Goal: Task Accomplishment & Management: Complete application form

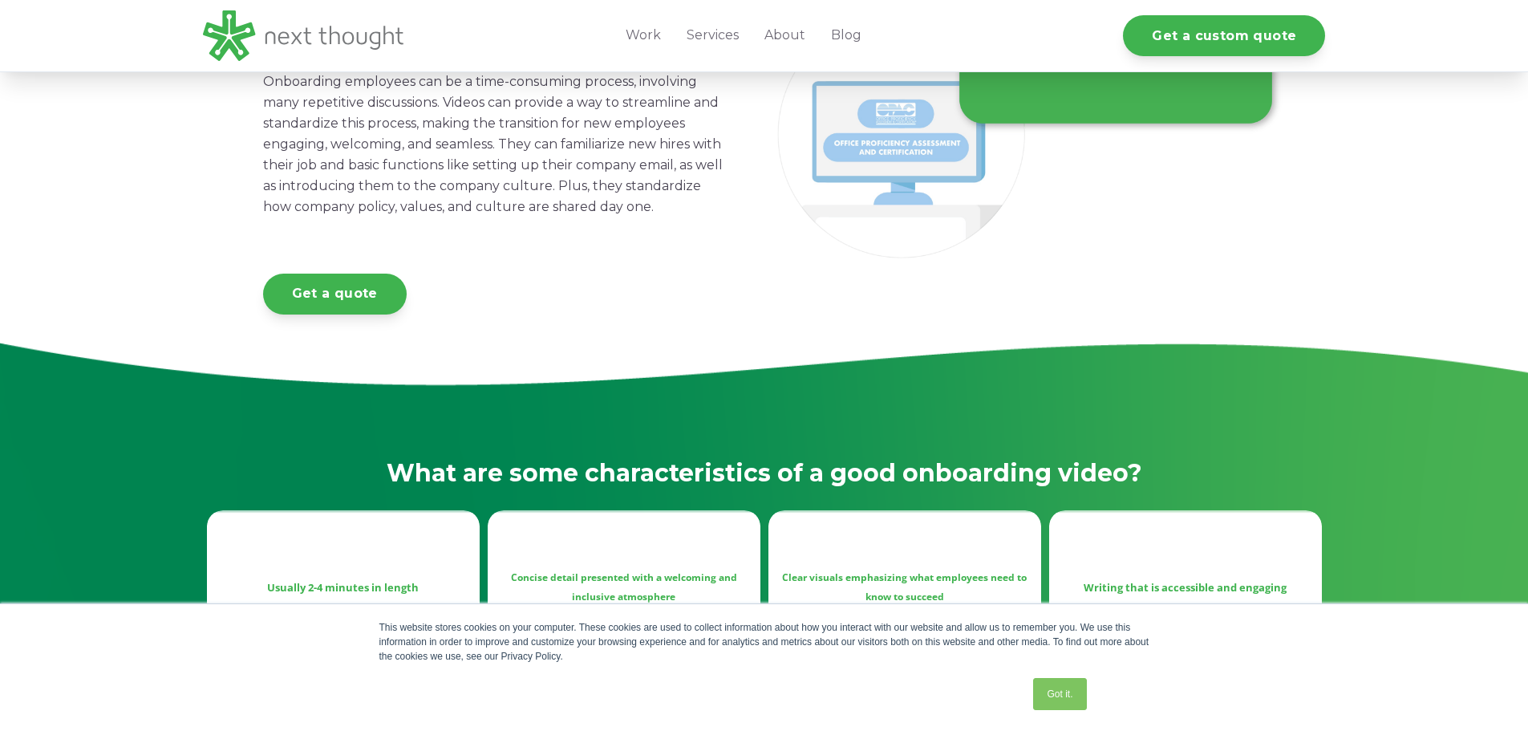
scroll to position [321, 0]
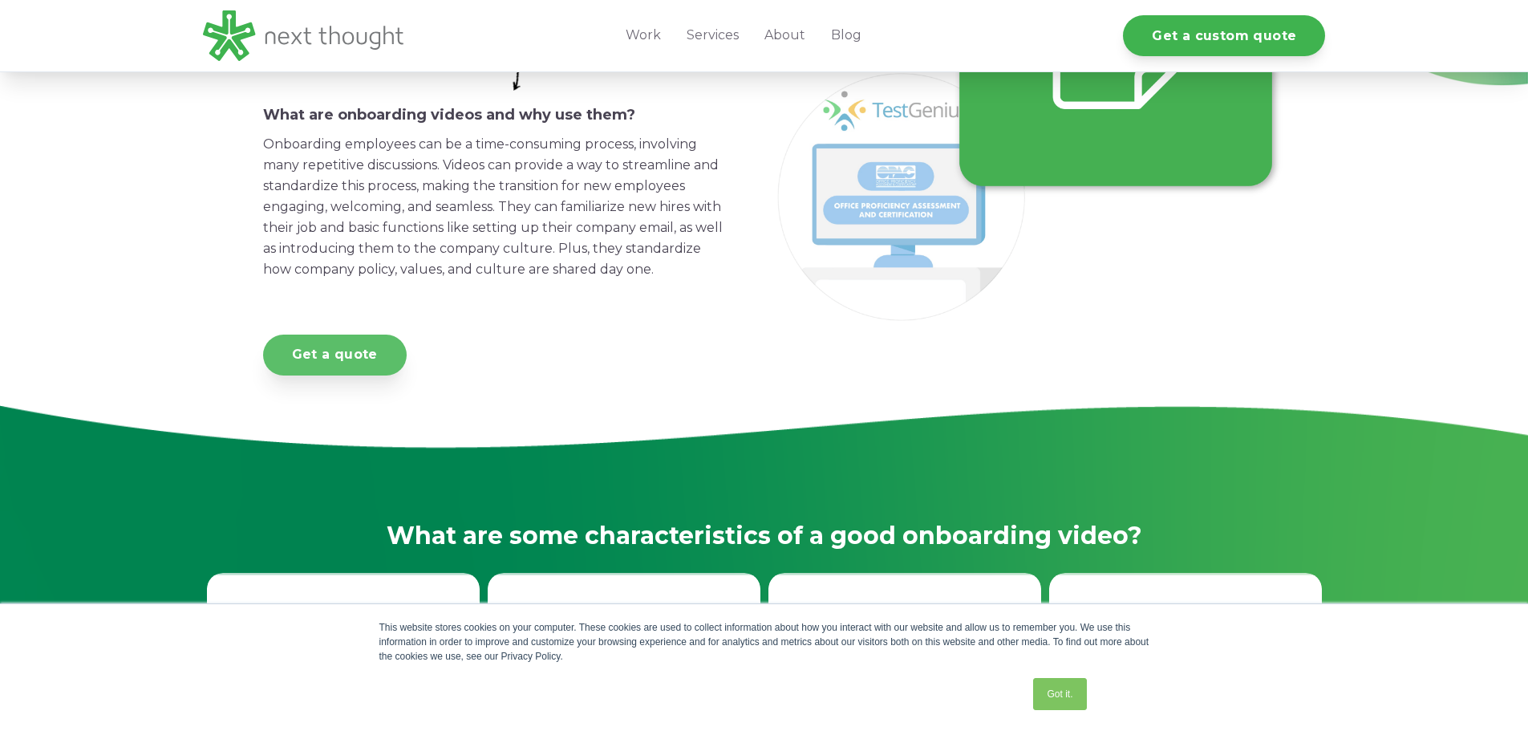
click at [293, 375] on link "Get a quote" at bounding box center [335, 355] width 144 height 41
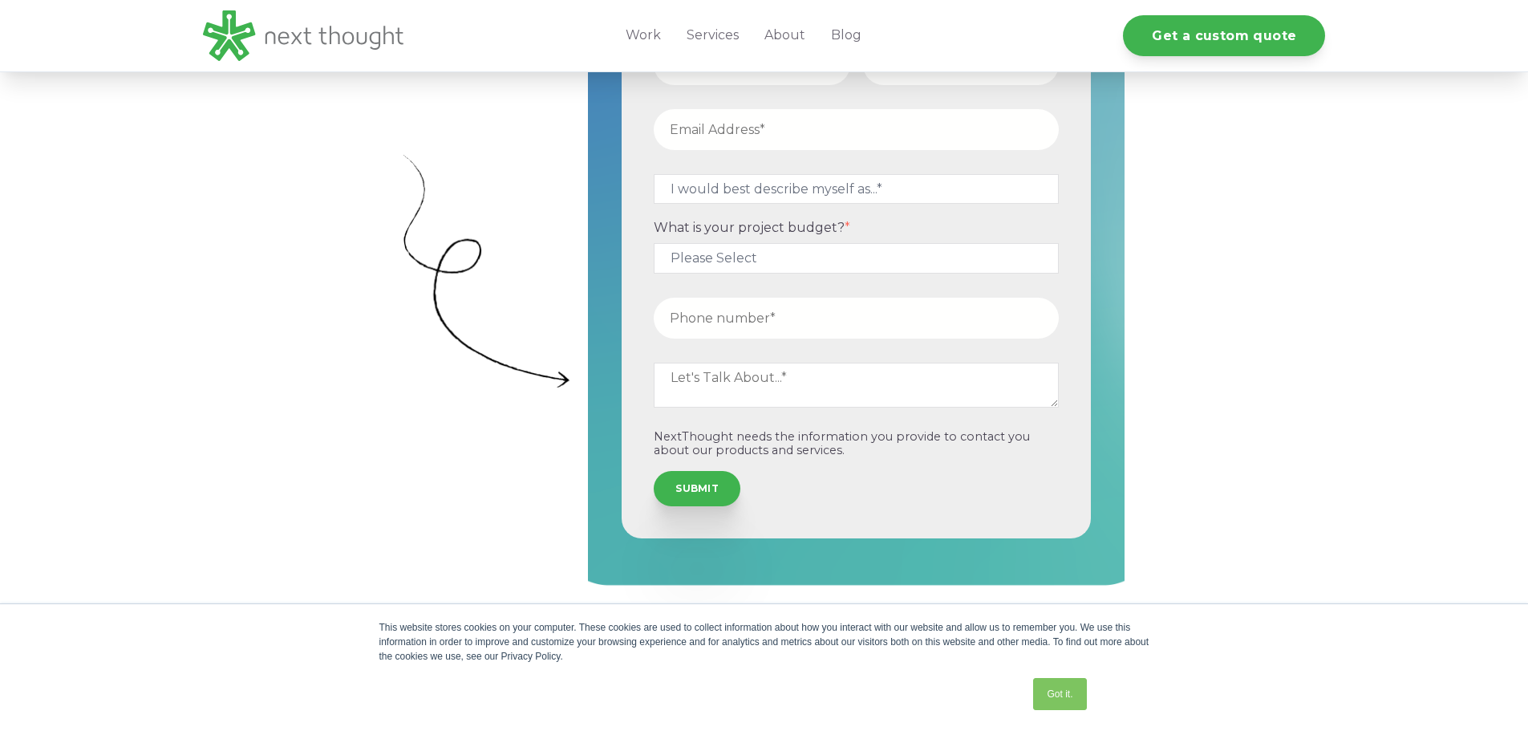
scroll to position [642, 0]
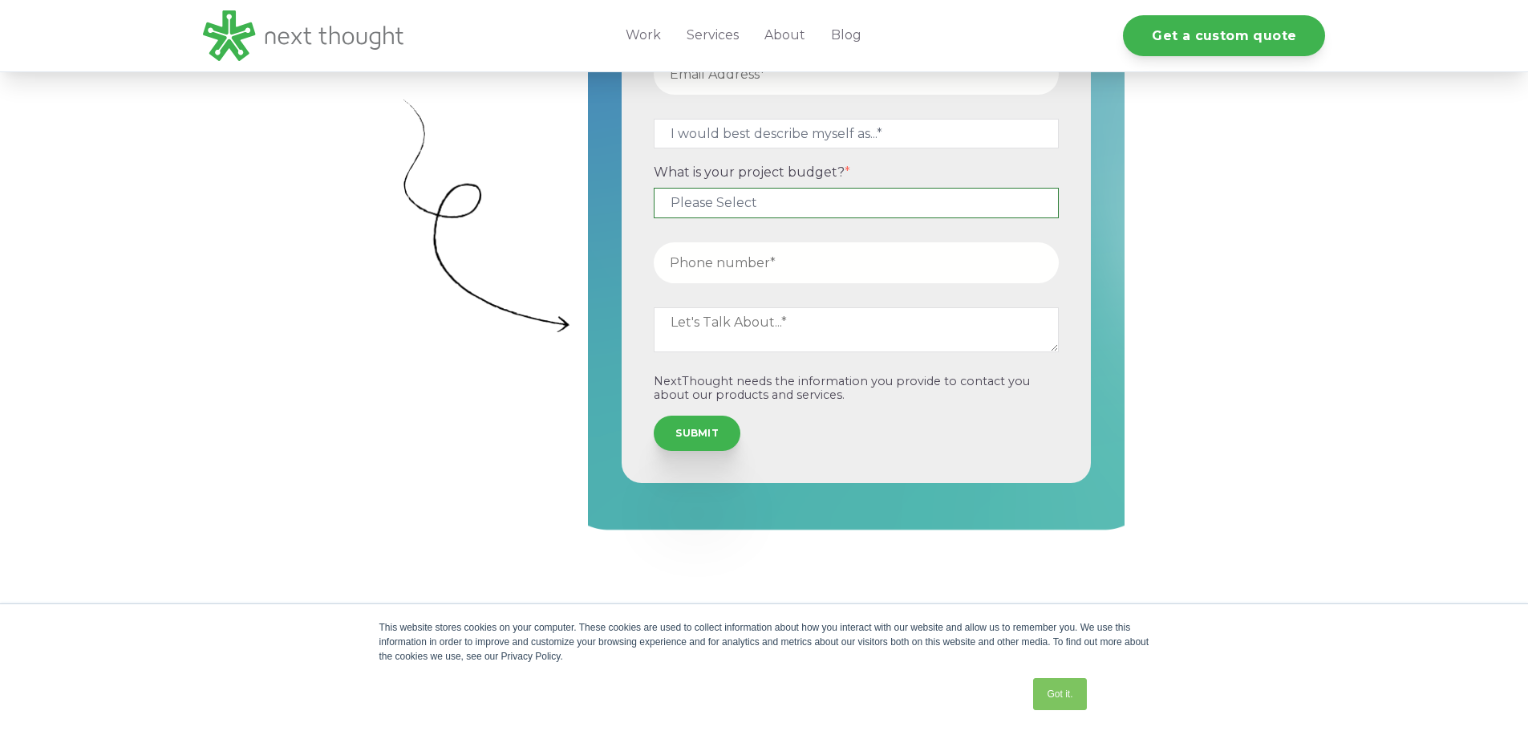
click at [847, 204] on select "Please Select $5,000 - $15,000 $15,000 - $25,000 $25,000 - $50,000 $50,000+" at bounding box center [856, 203] width 405 height 30
click at [828, 198] on select "Please Select $5,000 - $15,000 $15,000 - $25,000 $25,000 - $50,000 $50,000+" at bounding box center [856, 203] width 405 height 30
click at [825, 202] on select "Please Select $5,000 - $15,000 $15,000 - $25,000 $25,000 - $50,000 $50,000+" at bounding box center [856, 203] width 405 height 30
click at [654, 188] on select "Please Select $5,000 - $15,000 $15,000 - $25,000 $25,000 - $50,000 $50,000+" at bounding box center [856, 203] width 405 height 30
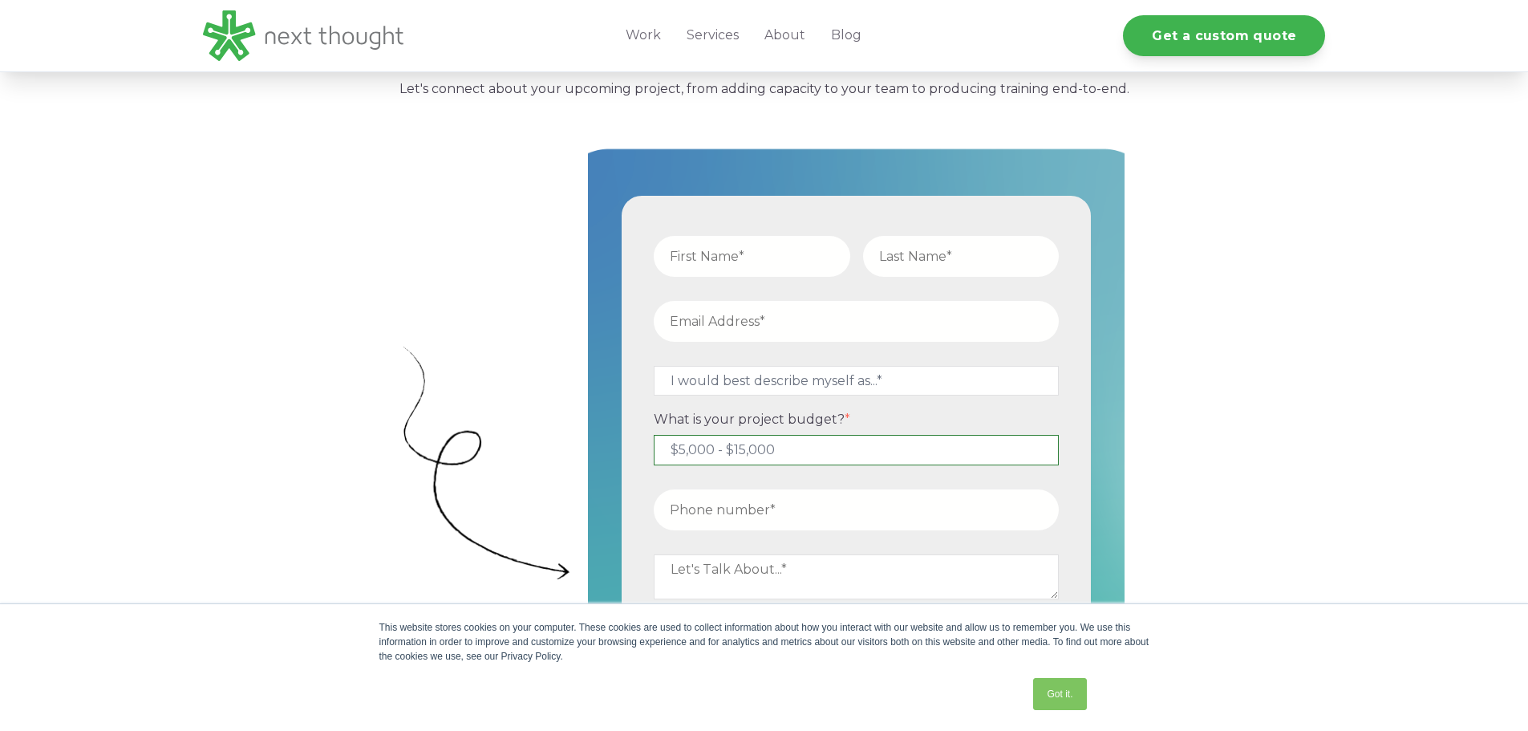
scroll to position [481, 0]
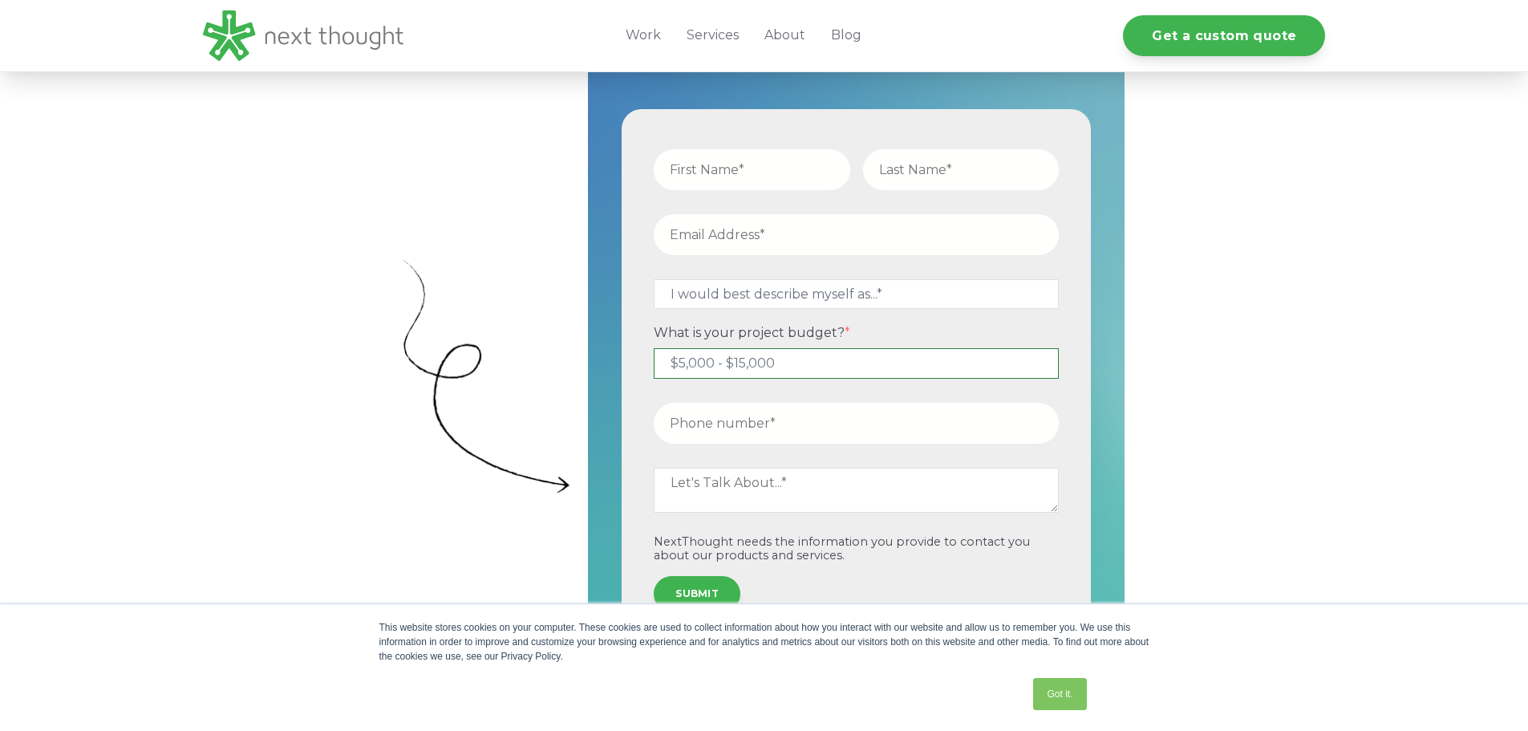
click at [834, 361] on select "Please Select $5,000 - $15,000 $15,000 - $25,000 $25,000 - $50,000 $50,000+" at bounding box center [856, 363] width 405 height 30
click at [654, 348] on select "Please Select $5,000 - $15,000 $15,000 - $25,000 $25,000 - $50,000 $50,000+" at bounding box center [856, 363] width 405 height 30
click at [805, 377] on select "Please Select $5,000 - $15,000 $15,000 - $25,000 $25,000 - $50,000 $50,000+" at bounding box center [856, 363] width 405 height 30
click at [654, 348] on select "Please Select $5,000 - $15,000 $15,000 - $25,000 $25,000 - $50,000 $50,000+" at bounding box center [856, 363] width 405 height 30
click at [805, 365] on select "Please Select $5,000 - $15,000 $15,000 - $25,000 $25,000 - $50,000 $50,000+" at bounding box center [856, 363] width 405 height 30
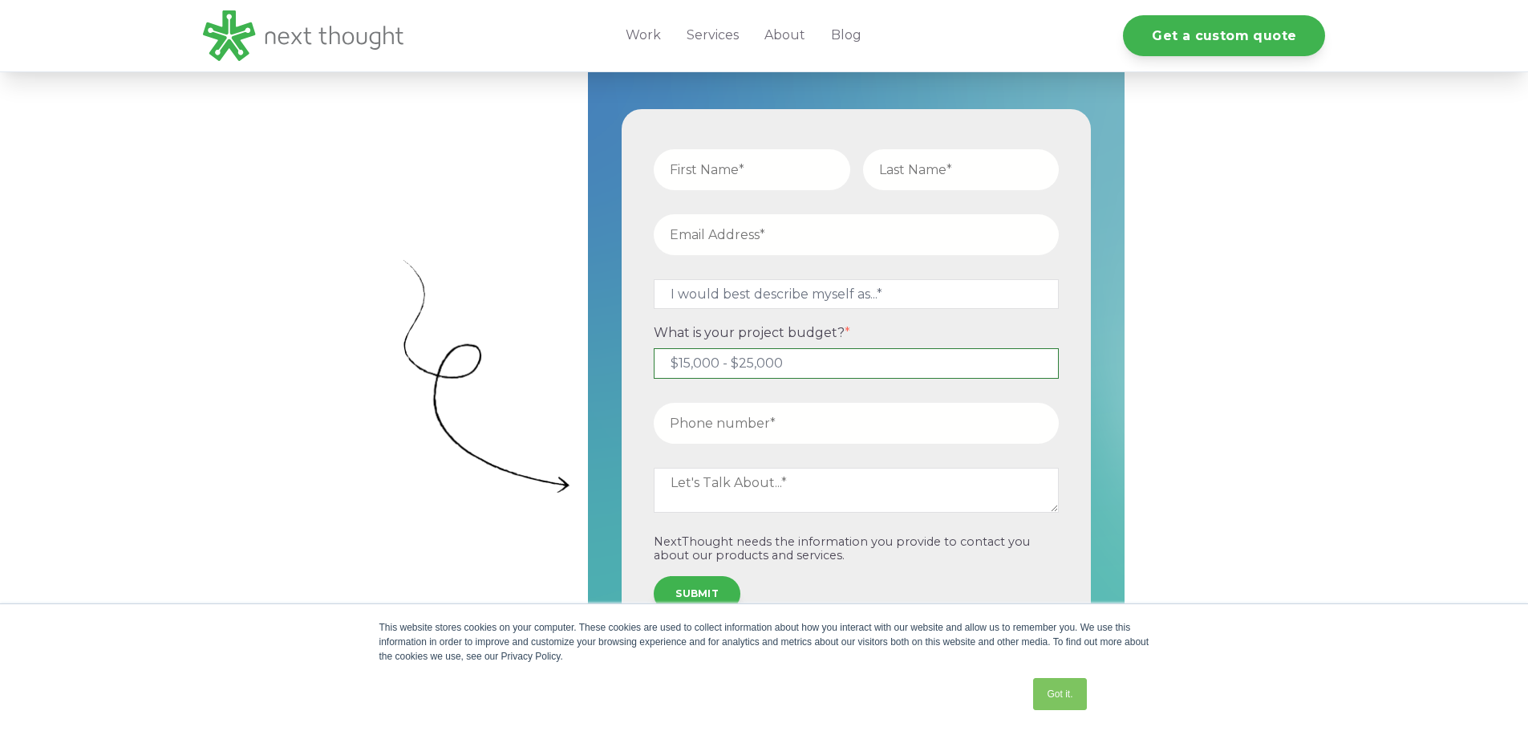
select select "$5,000 - $15,000"
click at [654, 348] on select "Please Select $5,000 - $15,000 $15,000 - $25,000 $25,000 - $50,000 $50,000+" at bounding box center [856, 363] width 405 height 30
click at [813, 349] on select "Please Select $5,000 - $15,000 $15,000 - $25,000 $25,000 - $50,000 $50,000+" at bounding box center [856, 363] width 405 height 30
click at [654, 348] on select "Please Select $5,000 - $15,000 $15,000 - $25,000 $25,000 - $50,000 $50,000+" at bounding box center [856, 363] width 405 height 30
